Goal: Find specific page/section: Find specific page/section

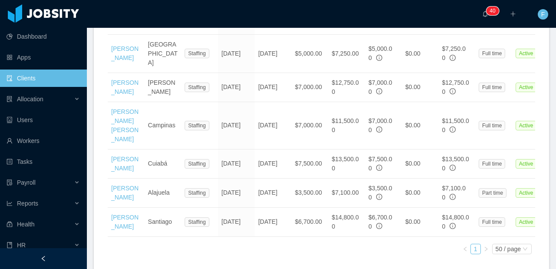
drag, startPoint x: 37, startPoint y: 78, endPoint x: 43, endPoint y: 77, distance: 5.8
click at [37, 77] on link "Clients" at bounding box center [43, 78] width 73 height 17
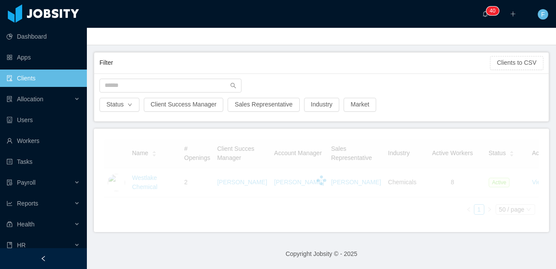
scroll to position [43, 0]
click at [126, 79] on input "text" at bounding box center [171, 86] width 142 height 14
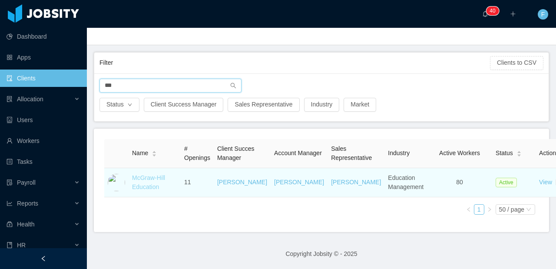
type input "***"
click at [137, 181] on link "McGraw-Hill Education" at bounding box center [148, 182] width 33 height 16
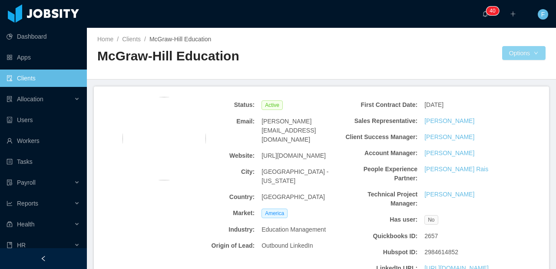
click at [516, 57] on button "Options" at bounding box center [524, 53] width 43 height 14
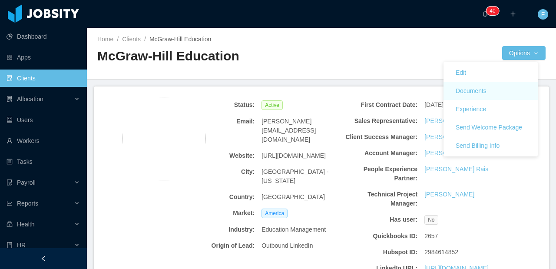
click at [495, 90] on link "Documents" at bounding box center [491, 91] width 94 height 18
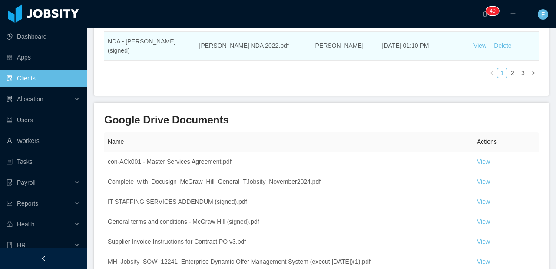
scroll to position [380, 0]
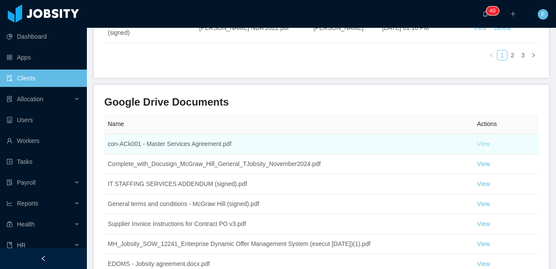
click at [480, 147] on link "View" at bounding box center [483, 143] width 13 height 7
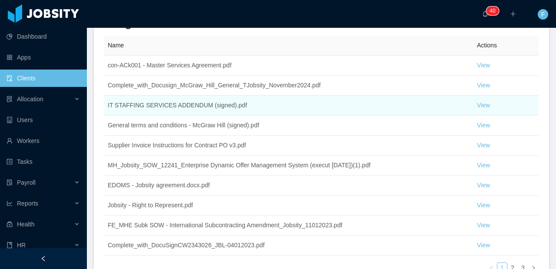
scroll to position [460, 0]
click at [483, 108] on link "View" at bounding box center [483, 104] width 13 height 7
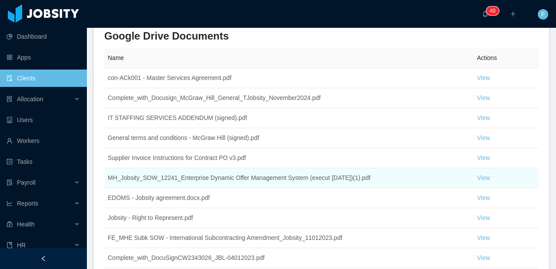
scroll to position [426, 0]
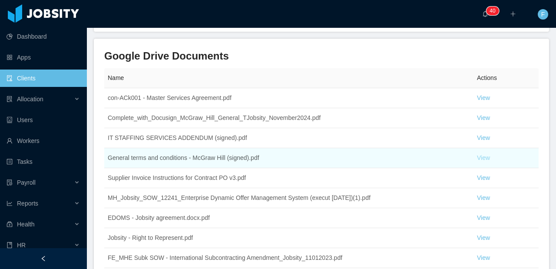
click at [480, 161] on link "View" at bounding box center [483, 157] width 13 height 7
